Goal: Information Seeking & Learning: Learn about a topic

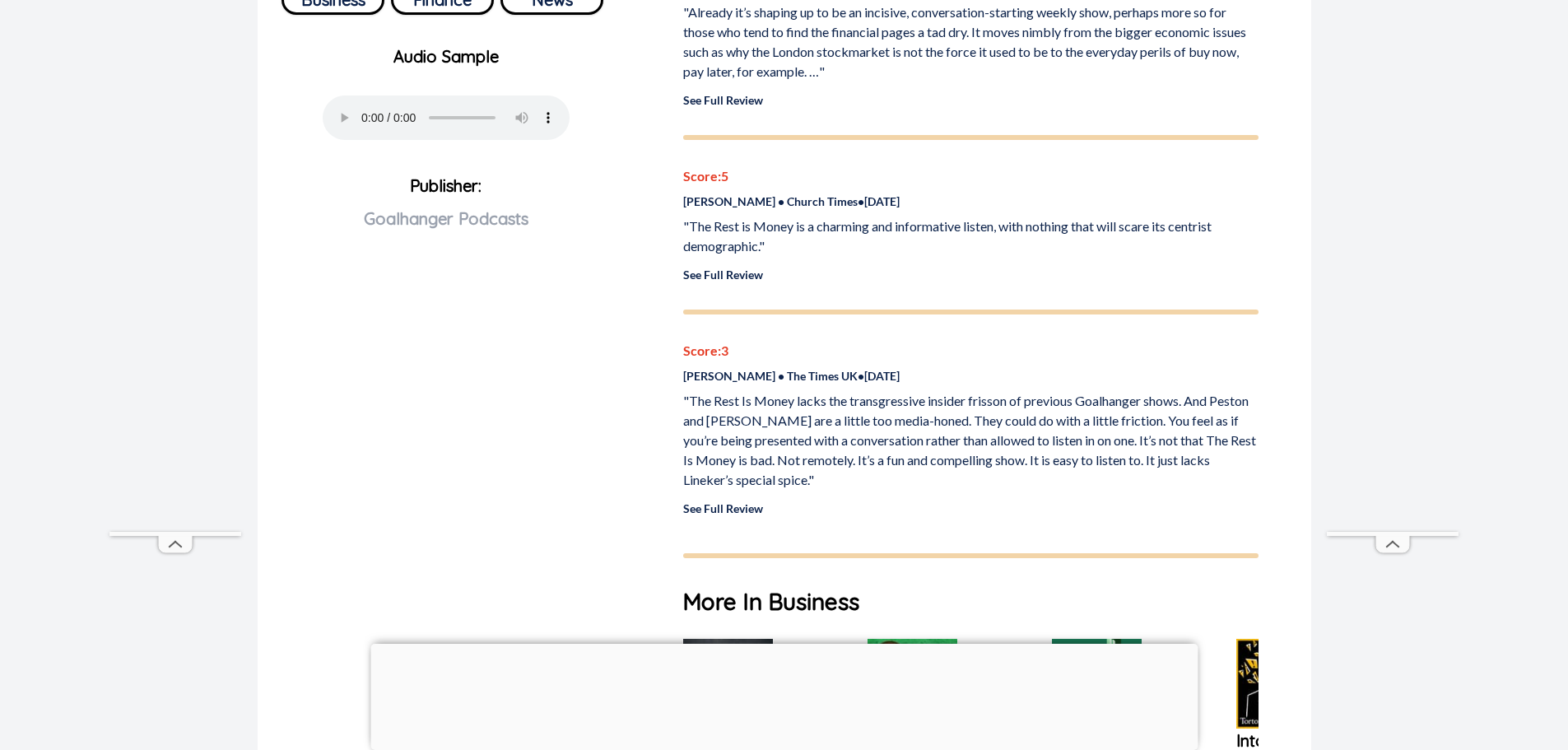
scroll to position [681, 0]
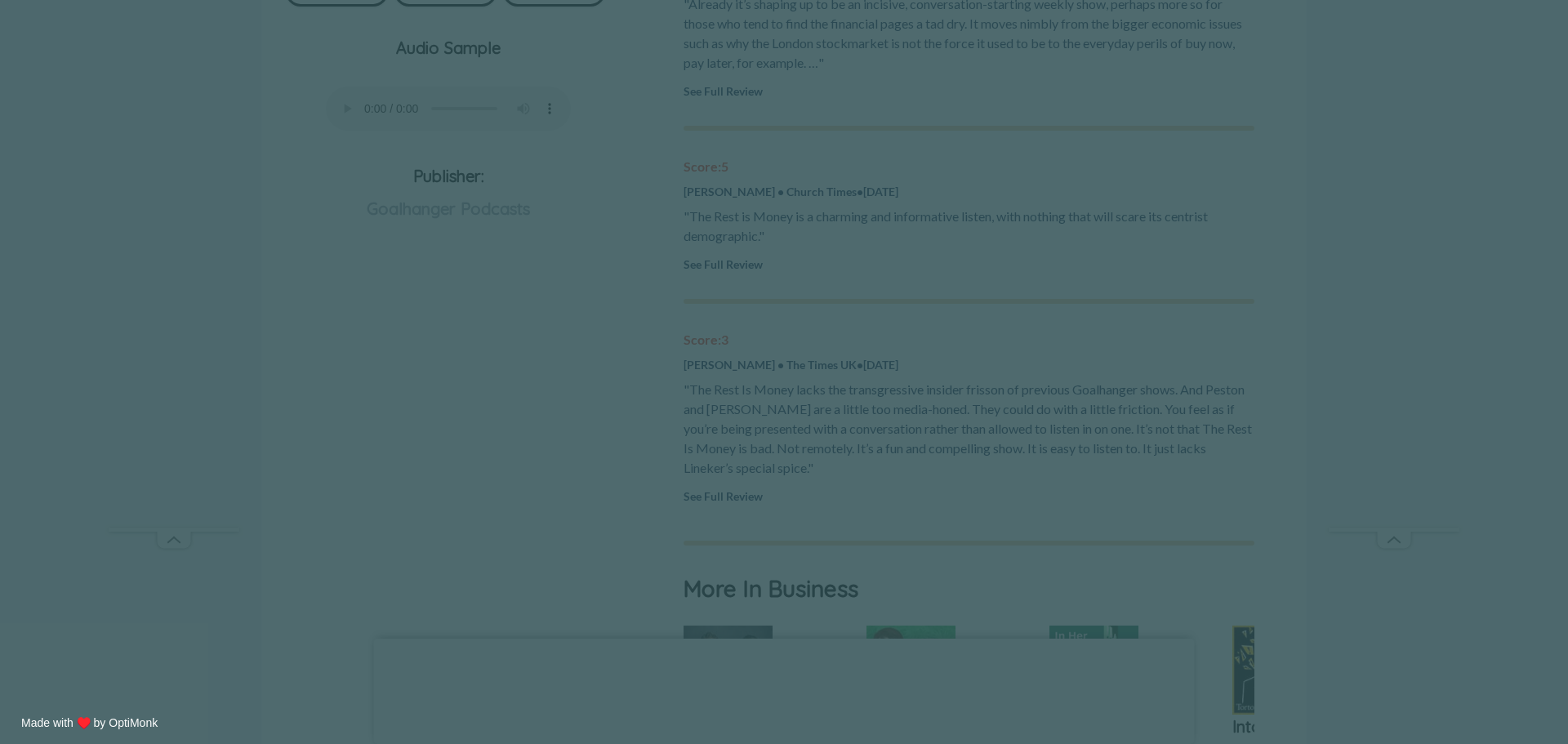
click at [900, 220] on span "X" at bounding box center [897, 216] width 11 height 16
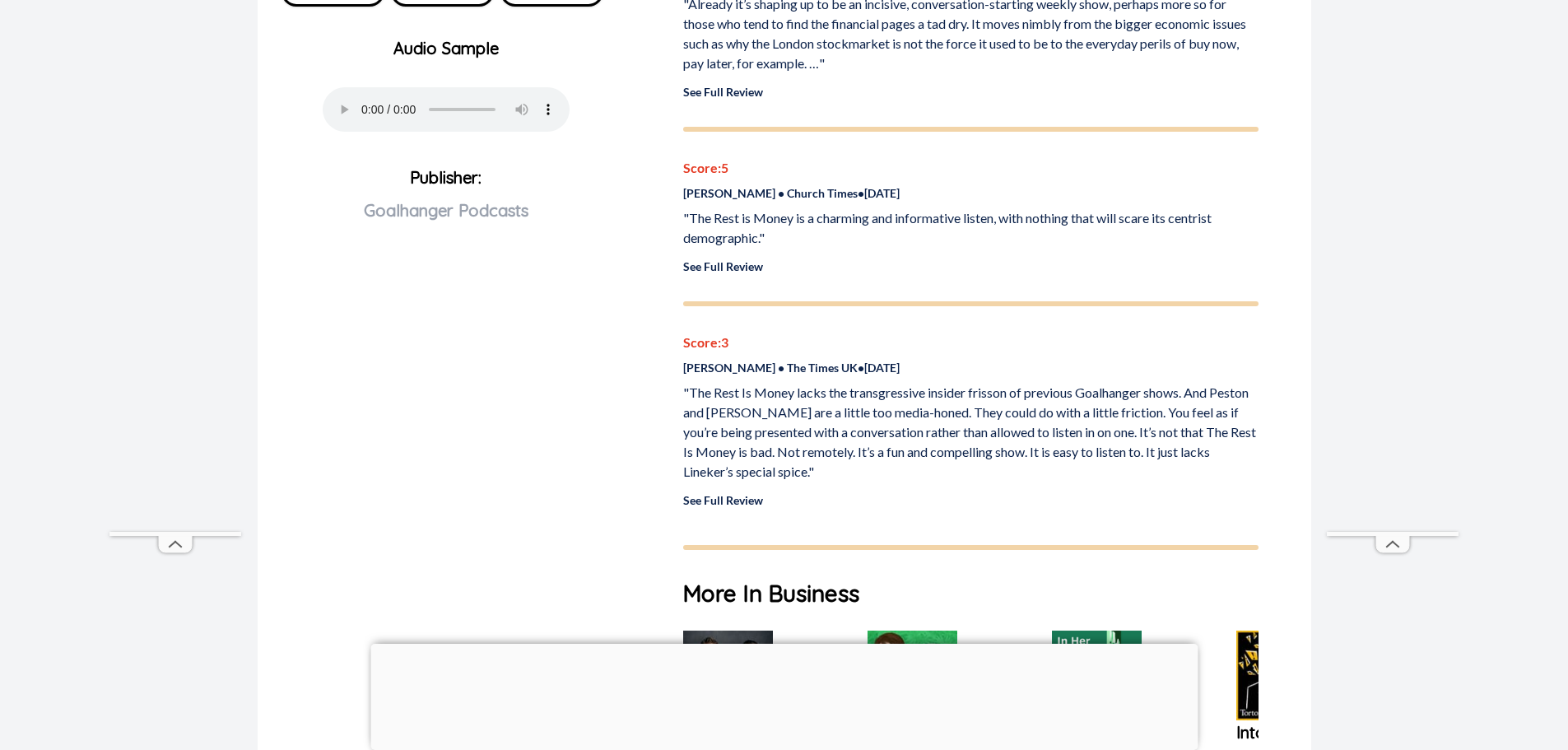
scroll to position [0, 0]
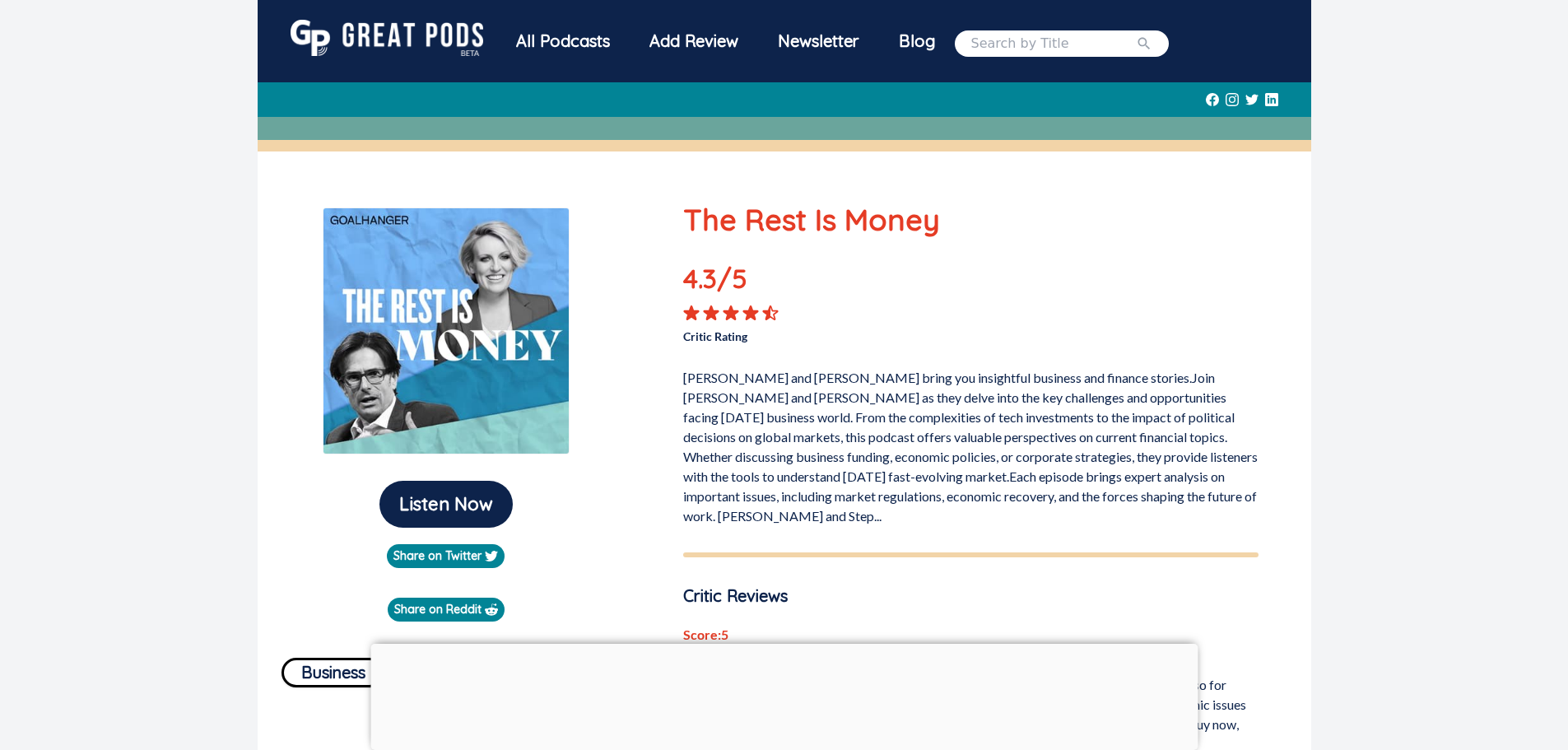
click at [1006, 50] on input "search" at bounding box center [1053, 44] width 165 height 20
type input "rest is history"
click at [1136, 34] on button "submit" at bounding box center [1144, 44] width 17 height 20
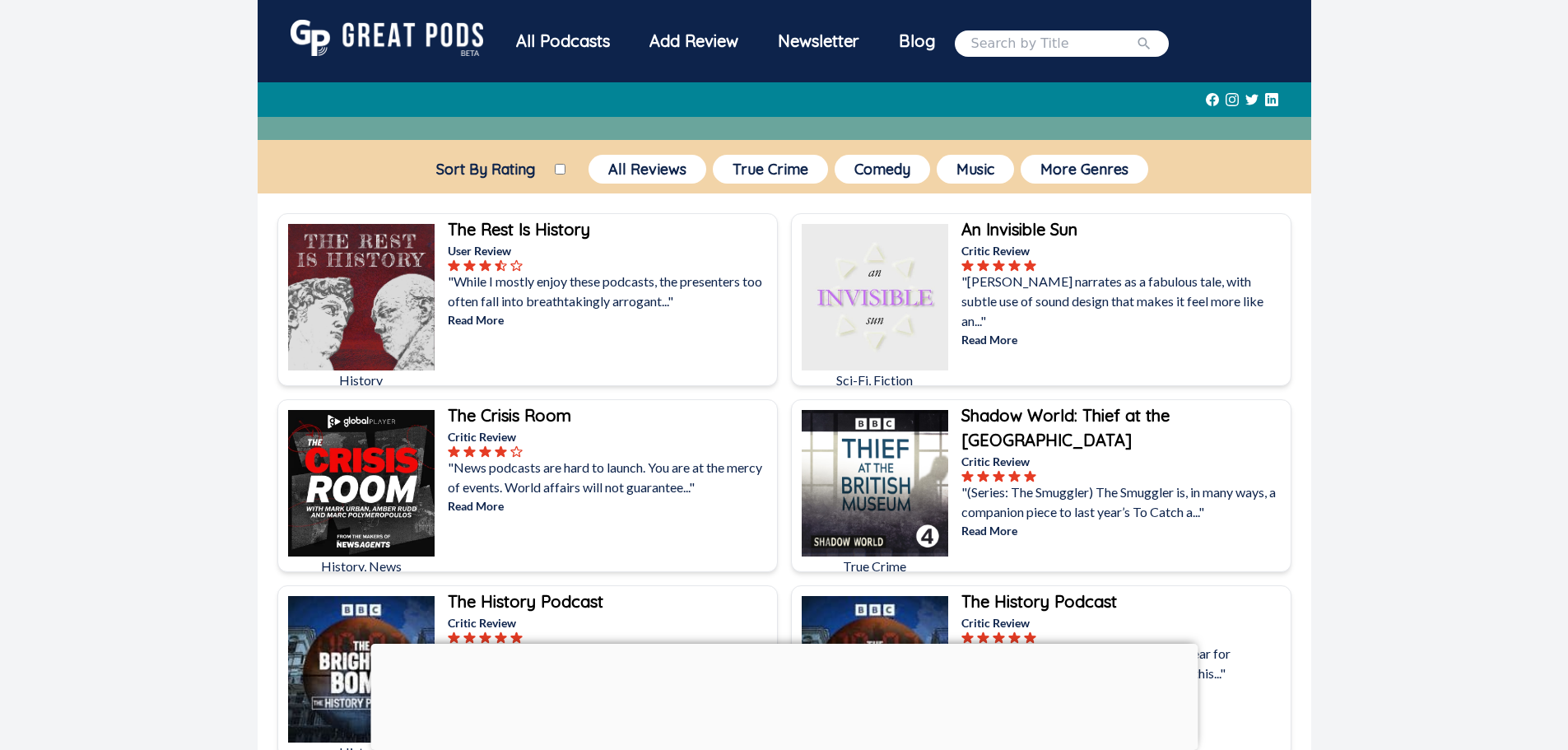
click at [523, 228] on b "The Rest Is History" at bounding box center [519, 229] width 142 height 21
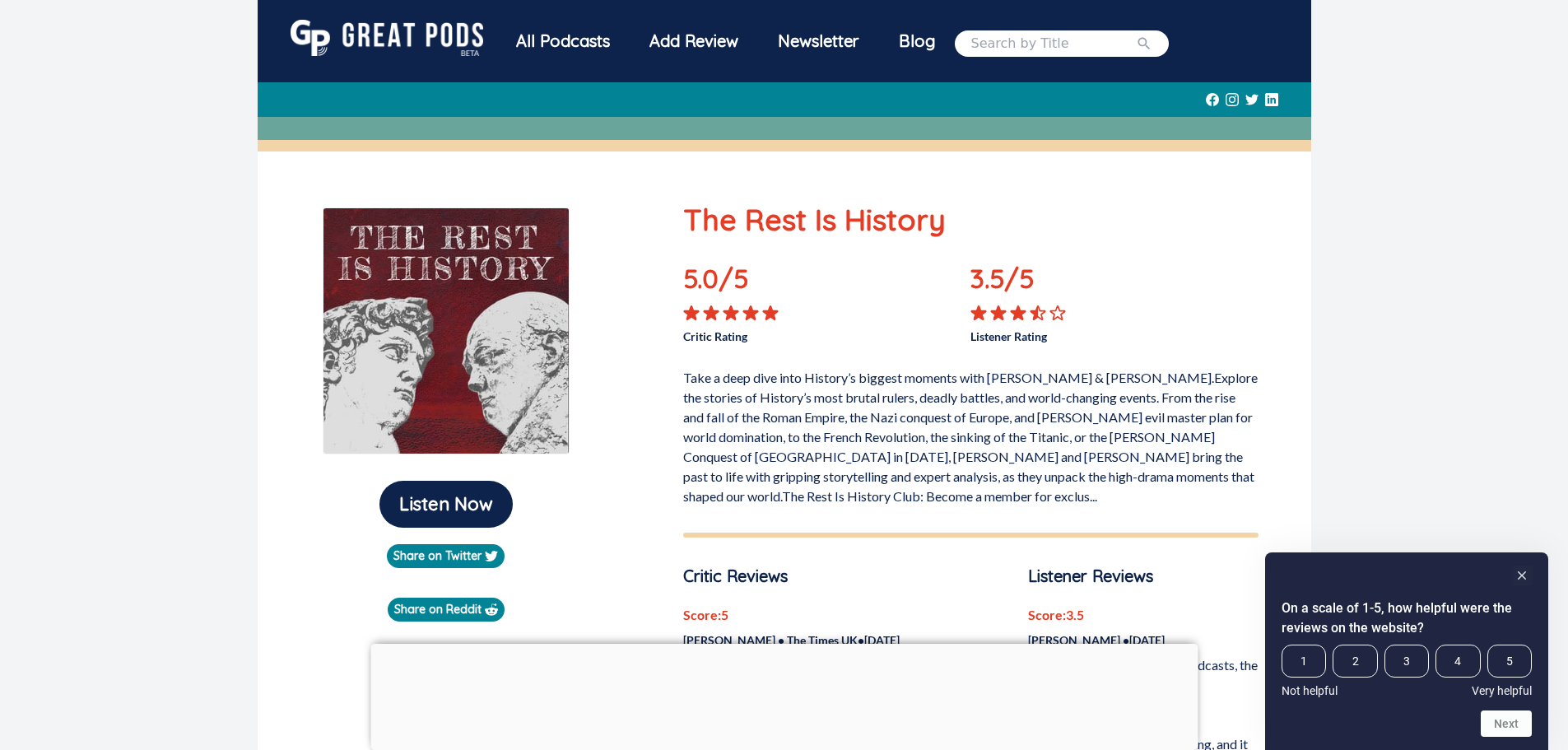
click at [556, 34] on div "All Podcasts" at bounding box center [562, 41] width 133 height 43
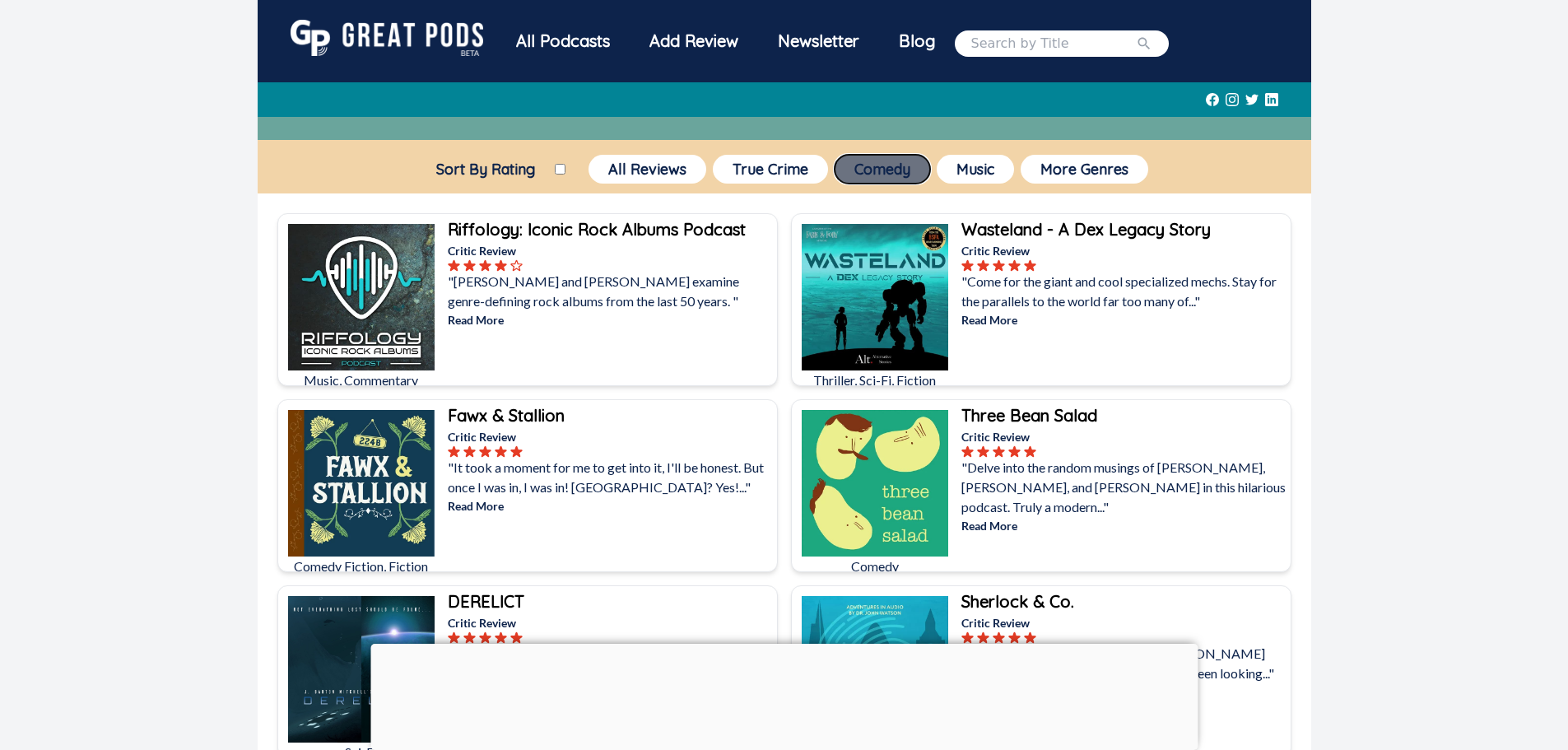
click at [852, 164] on button "Comedy" at bounding box center [882, 169] width 96 height 29
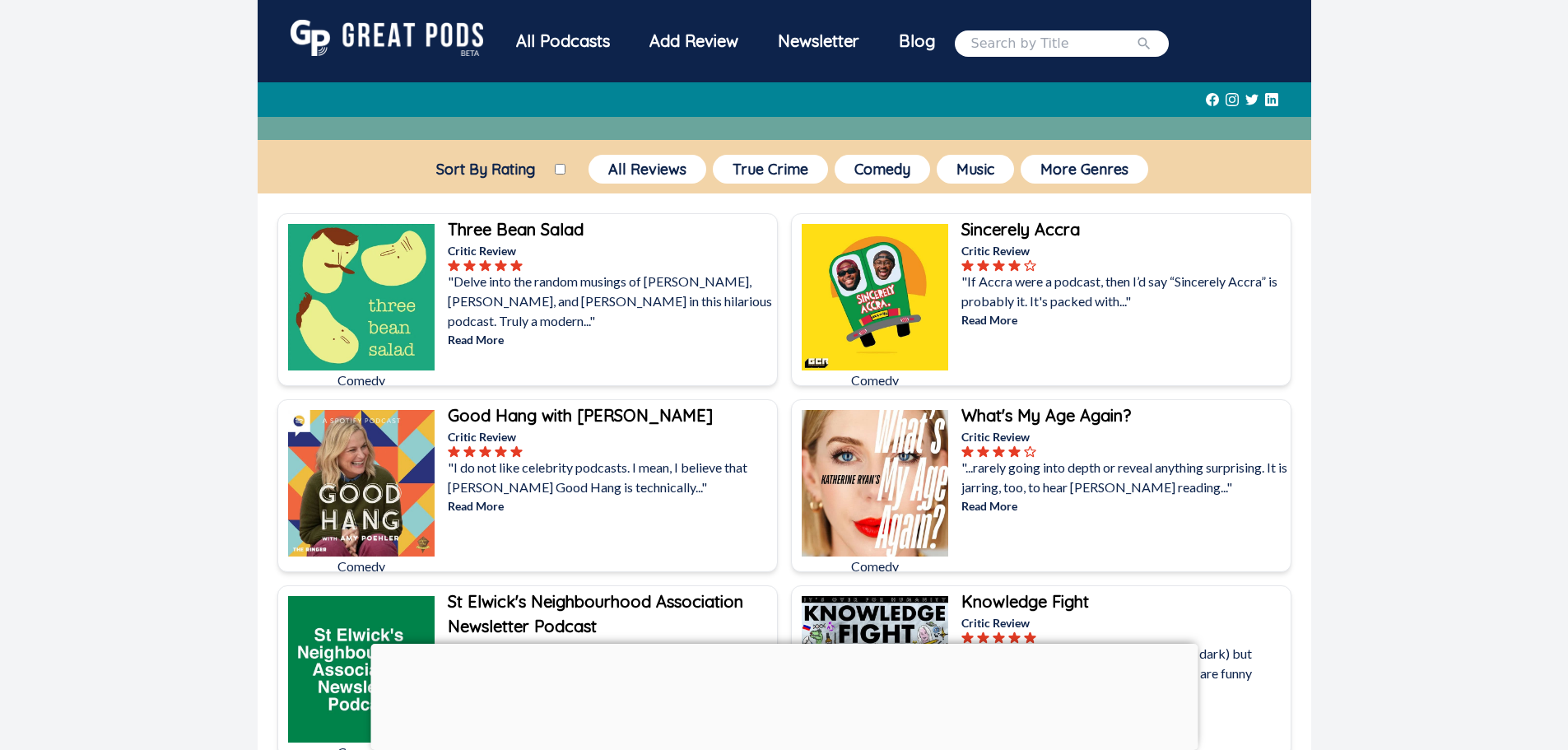
click at [555, 297] on p ""Delve into the random musings of [PERSON_NAME], [PERSON_NAME], and [PERSON_NAM…" at bounding box center [611, 302] width 326 height 59
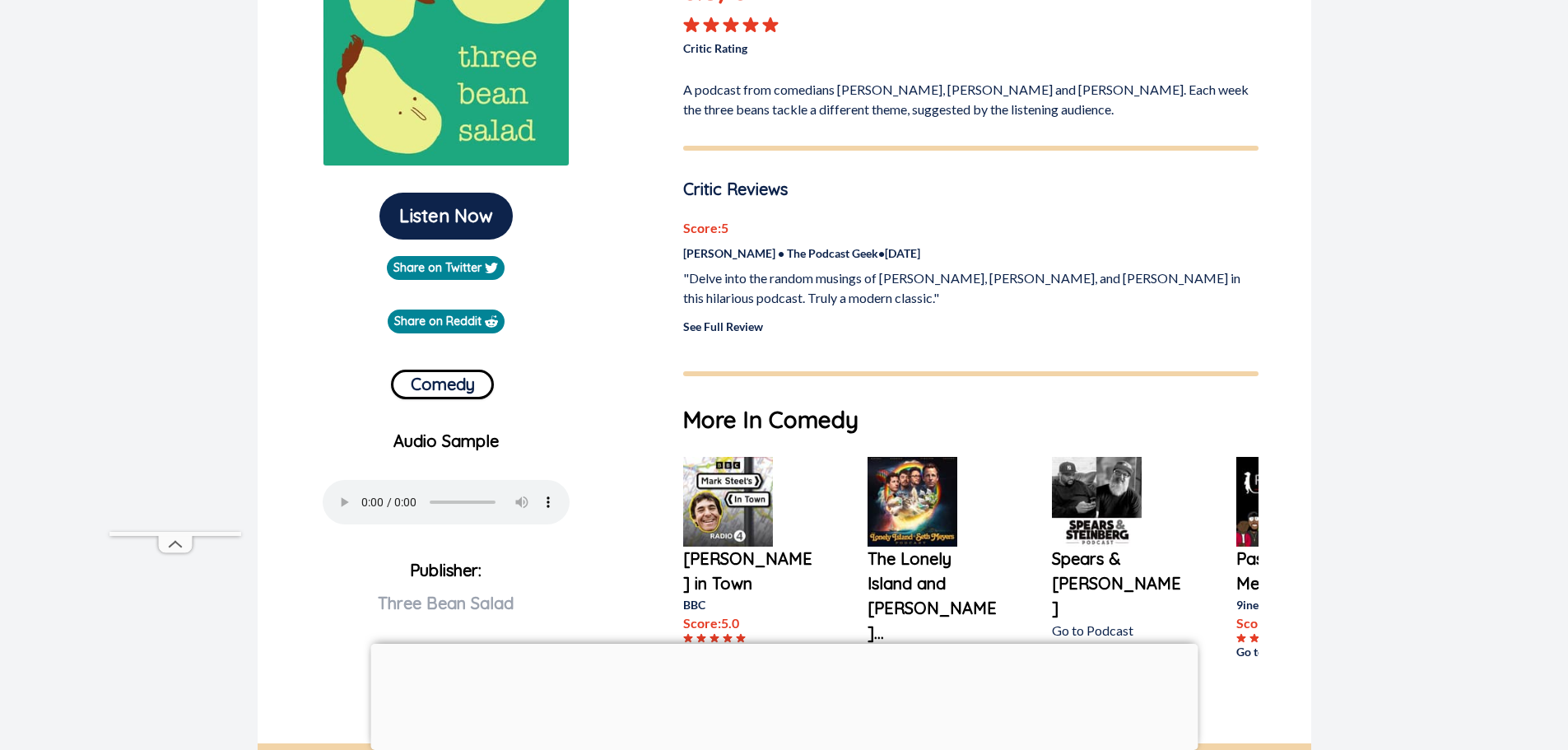
scroll to position [330, 0]
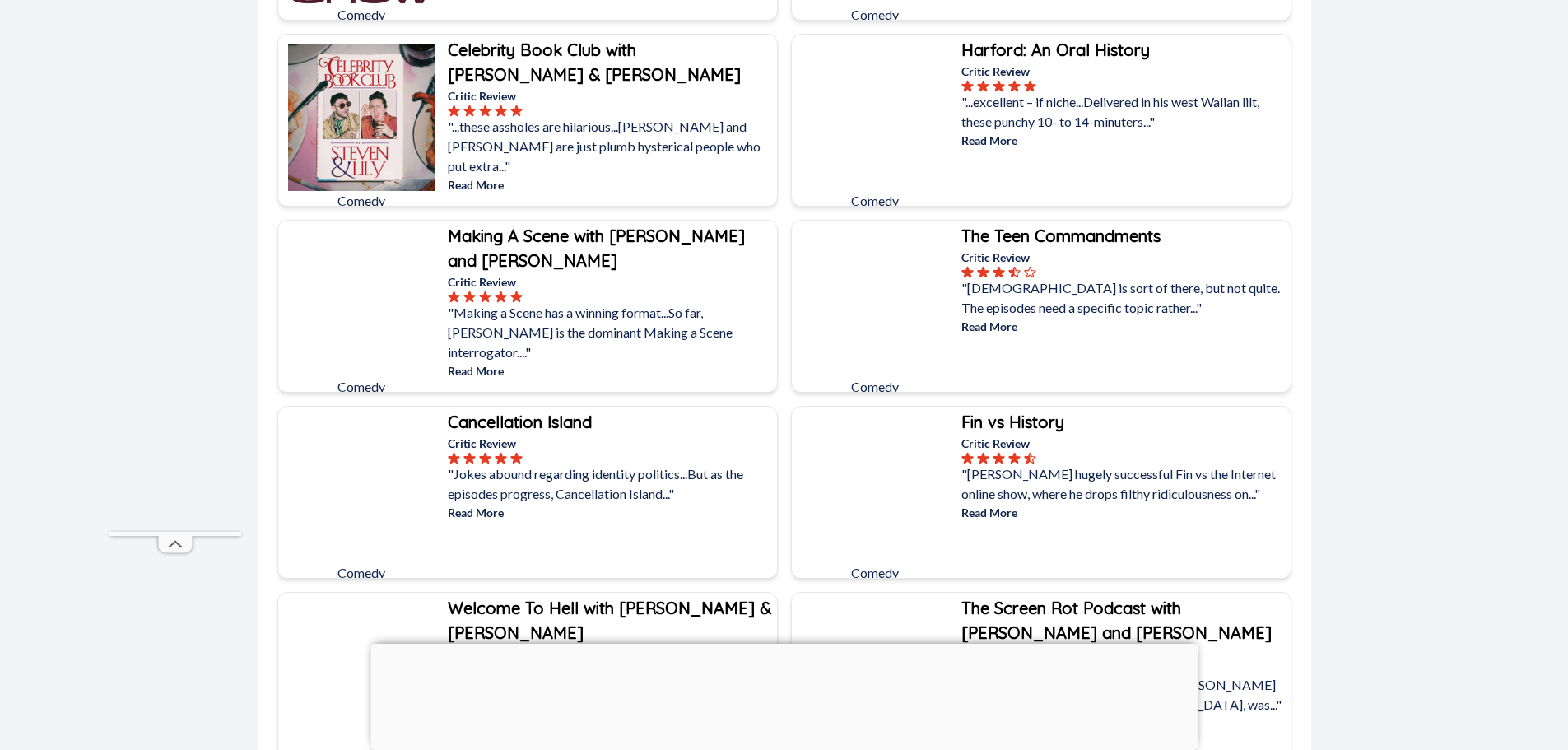
scroll to position [1565, 0]
